Goal: Navigation & Orientation: Understand site structure

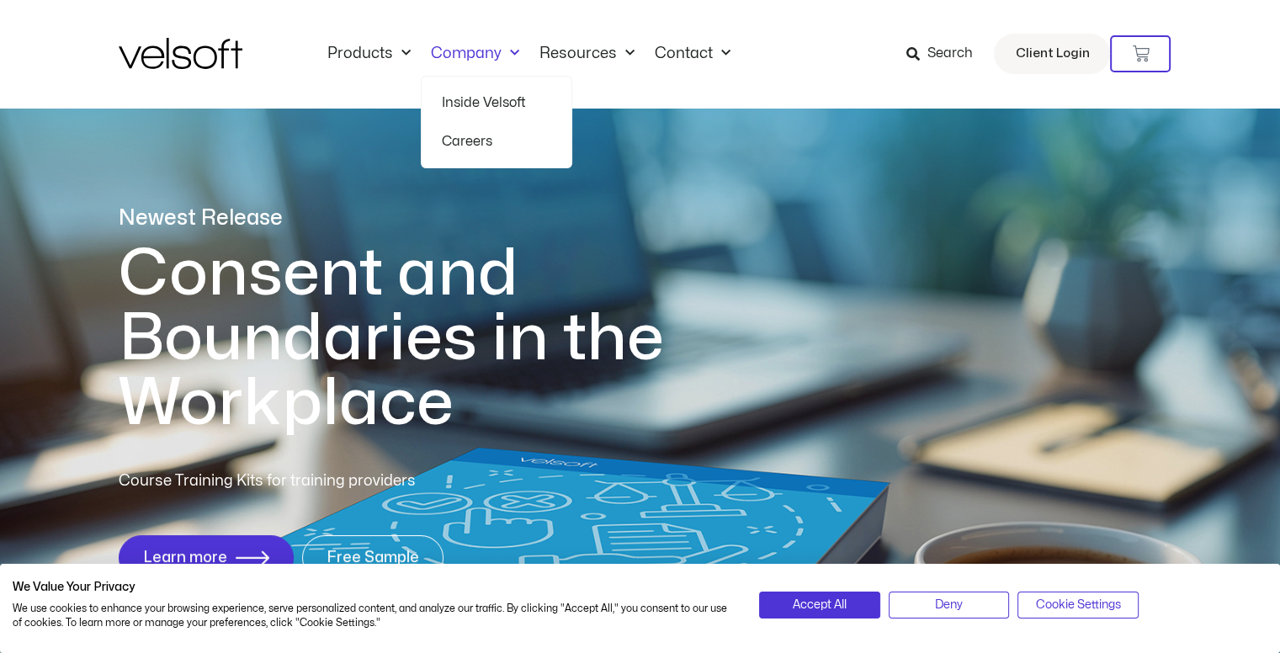
click at [471, 95] on link "Inside Velsoft" at bounding box center [496, 102] width 109 height 39
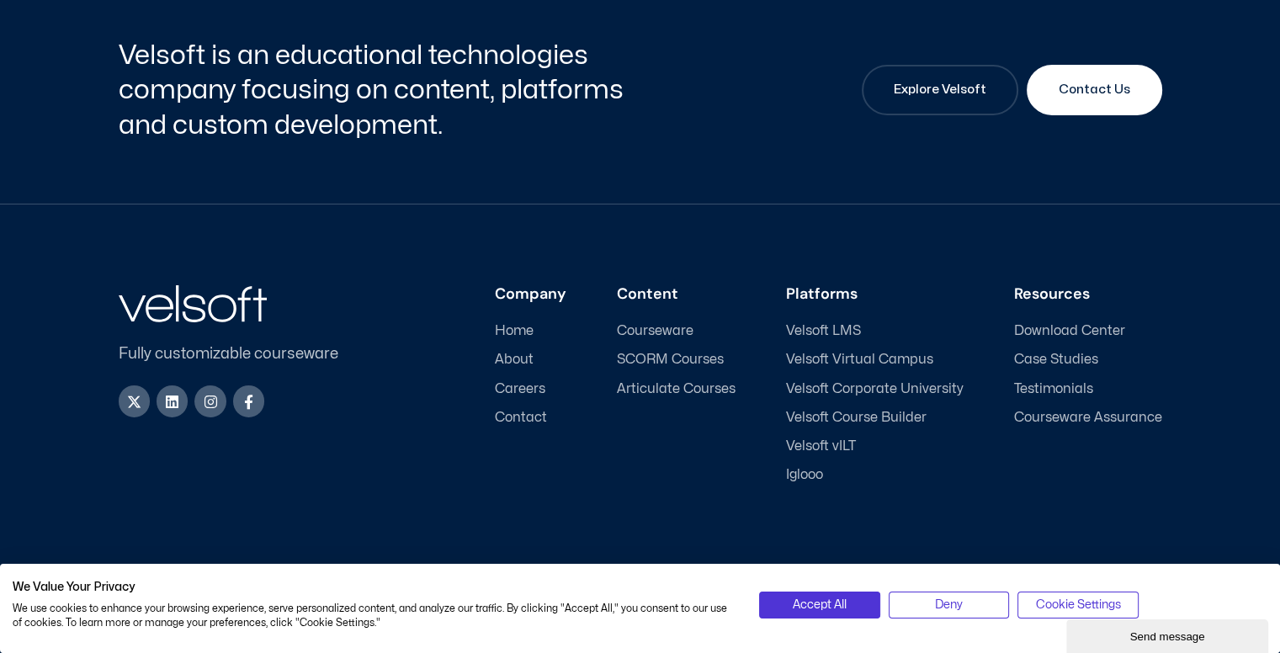
scroll to position [5709, 0]
click at [1023, 385] on span "Testimonials" at bounding box center [1053, 389] width 79 height 16
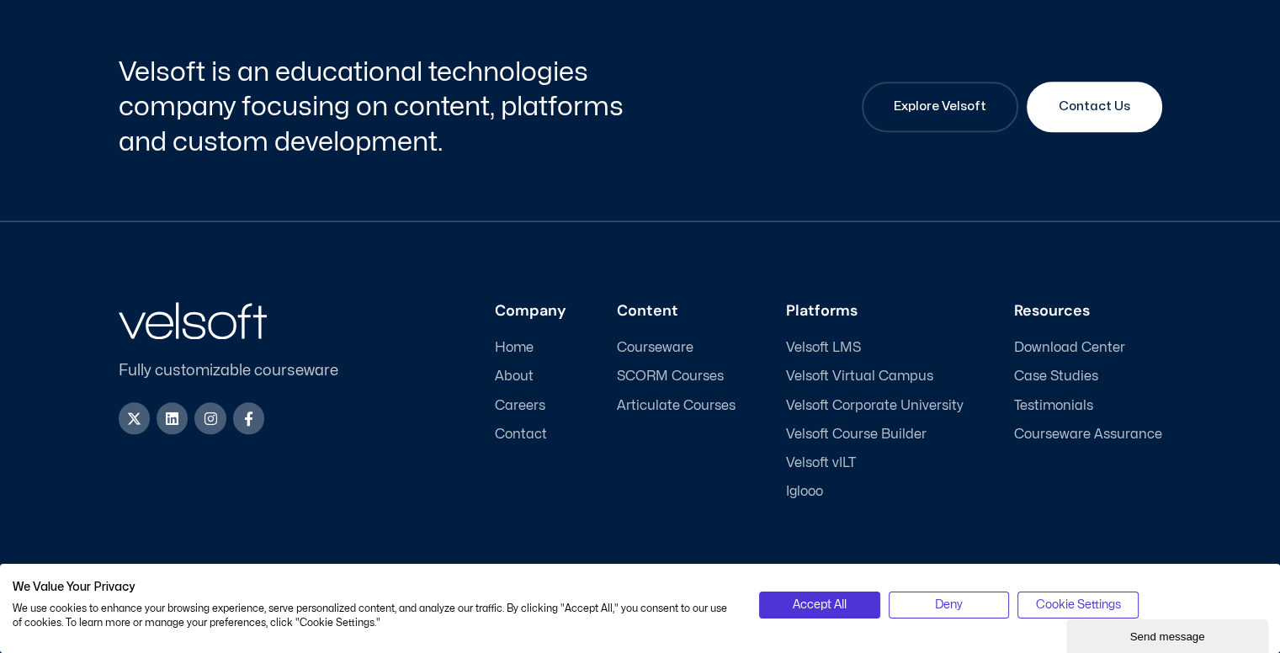
scroll to position [1883, 0]
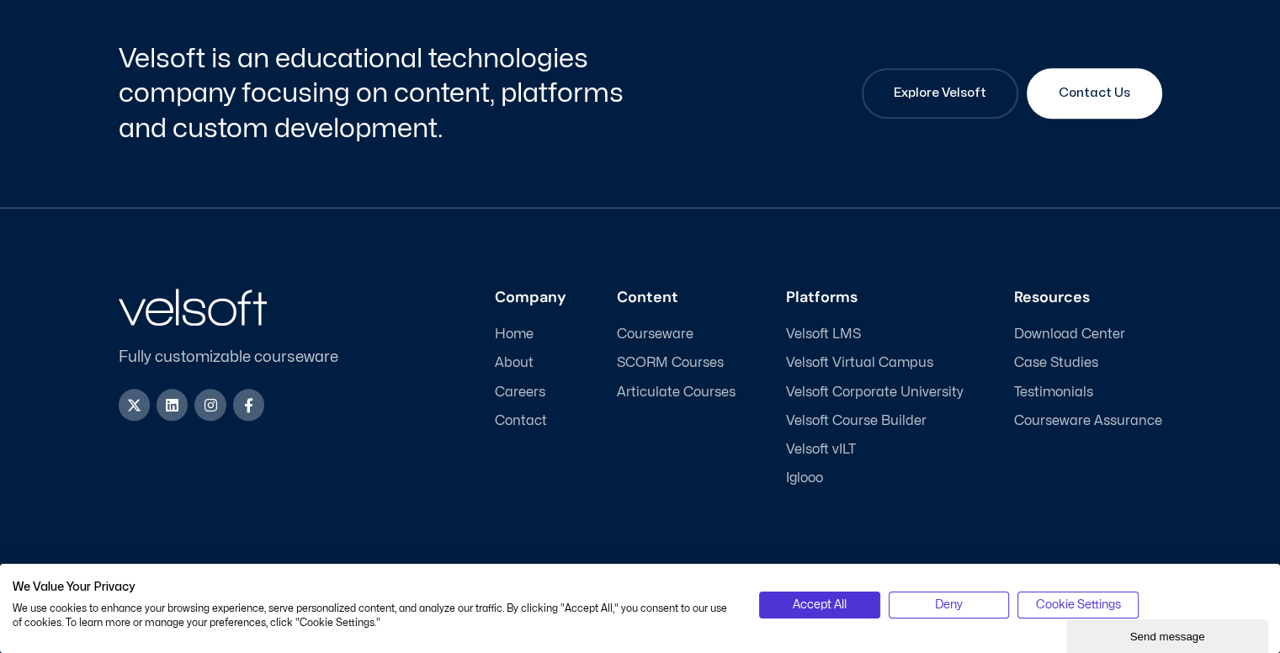
click at [533, 354] on ul "Home About Careers Contact" at bounding box center [531, 378] width 72 height 103
click at [529, 356] on span "About" at bounding box center [514, 363] width 39 height 16
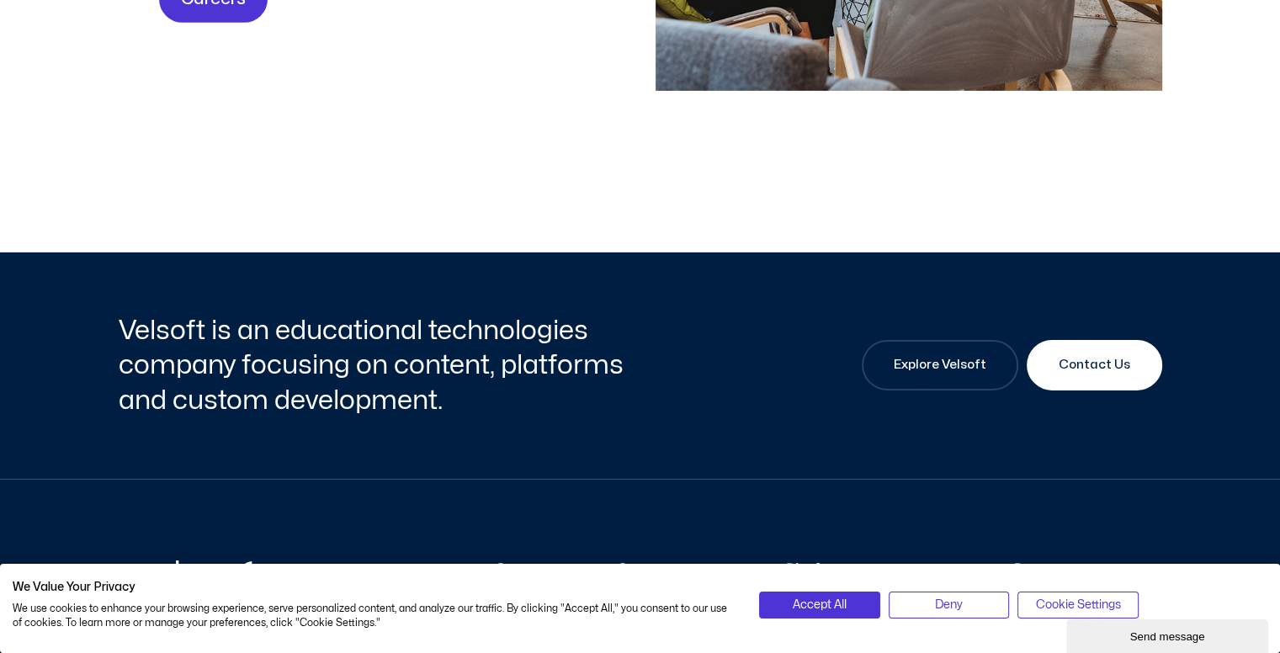
scroll to position [5709, 0]
